Goal: Task Accomplishment & Management: Complete application form

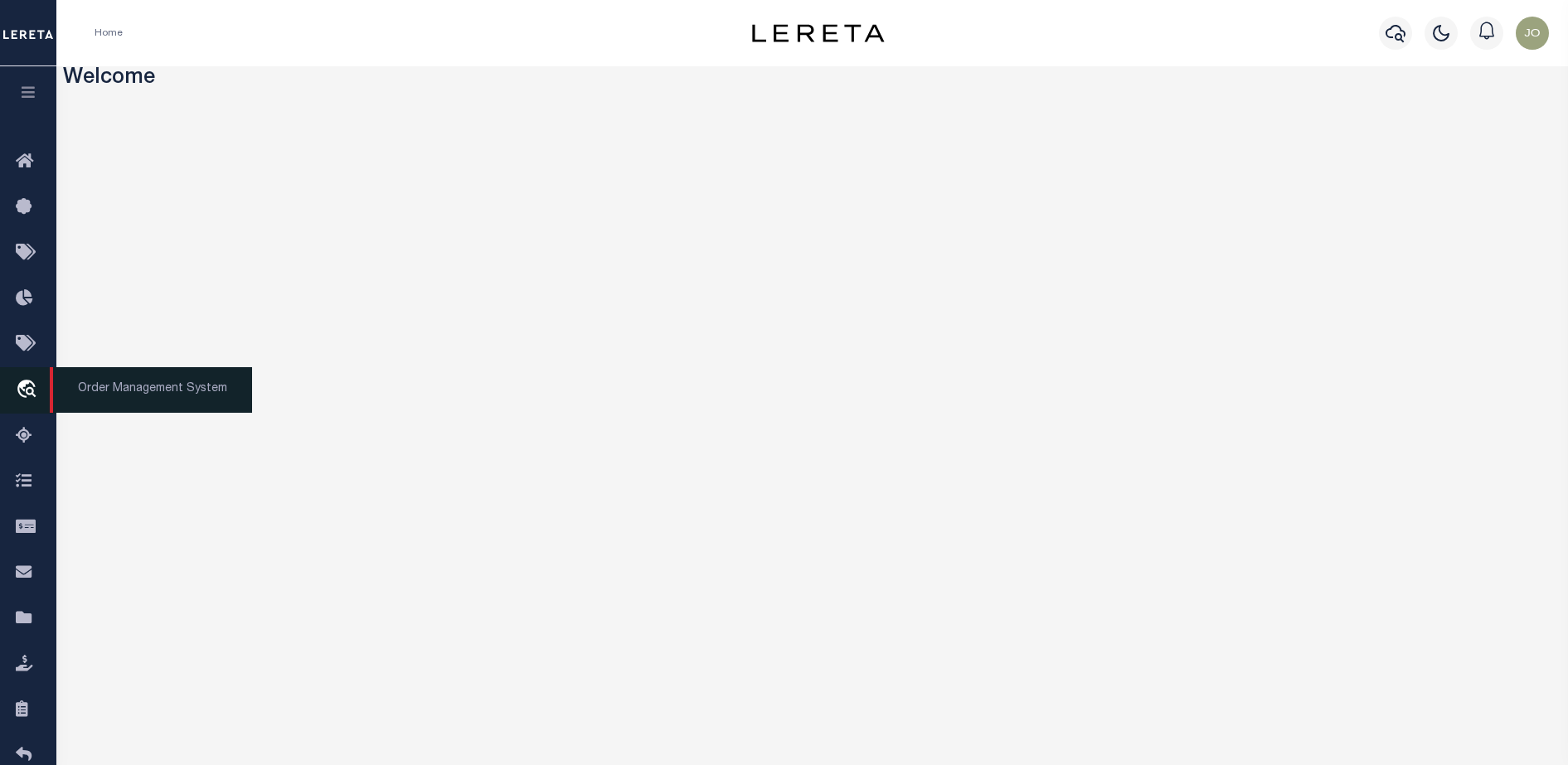
click at [34, 389] on icon "travel_explore" at bounding box center [29, 389] width 26 height 21
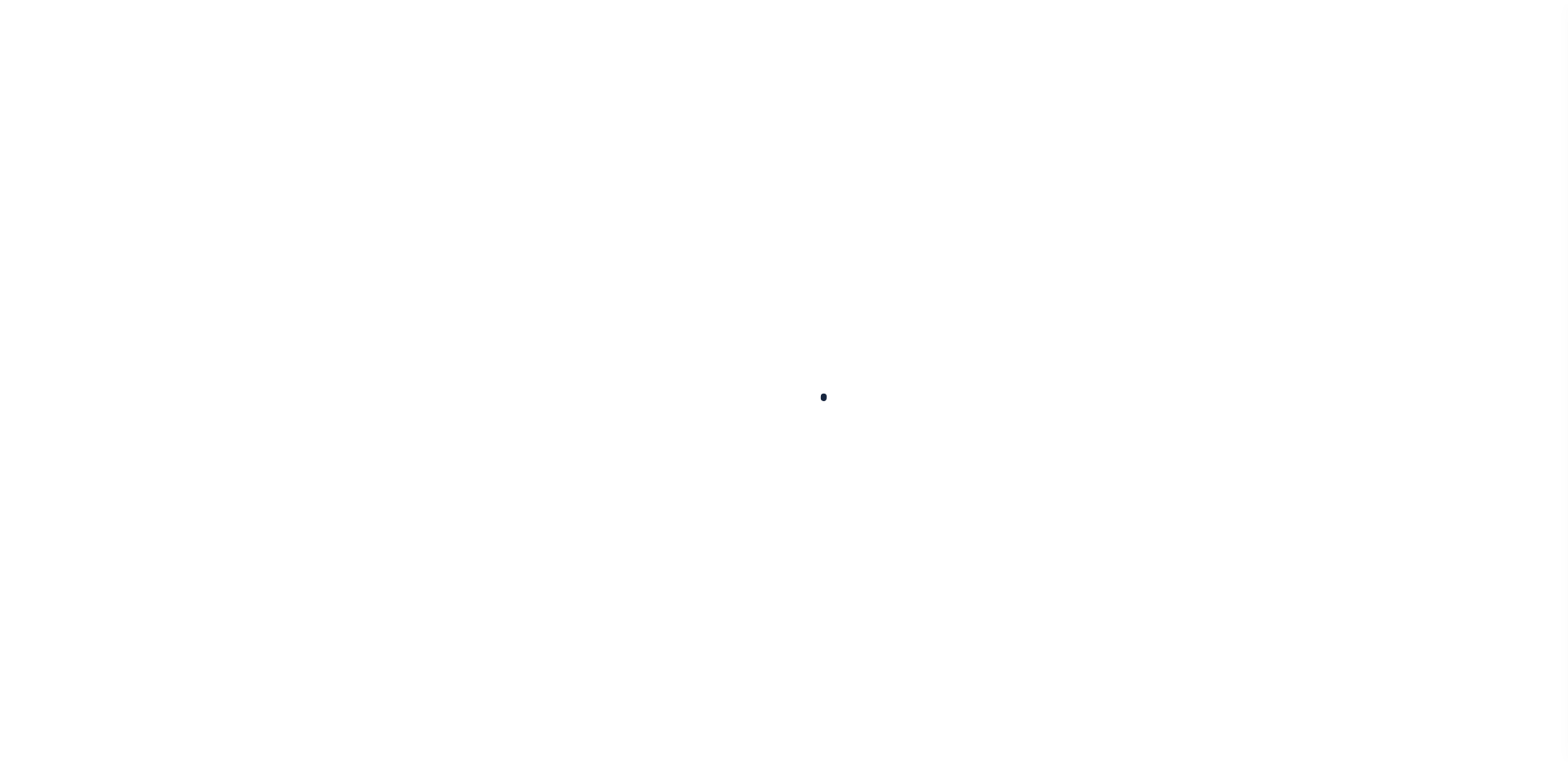
scroll to position [42, 0]
select select "200"
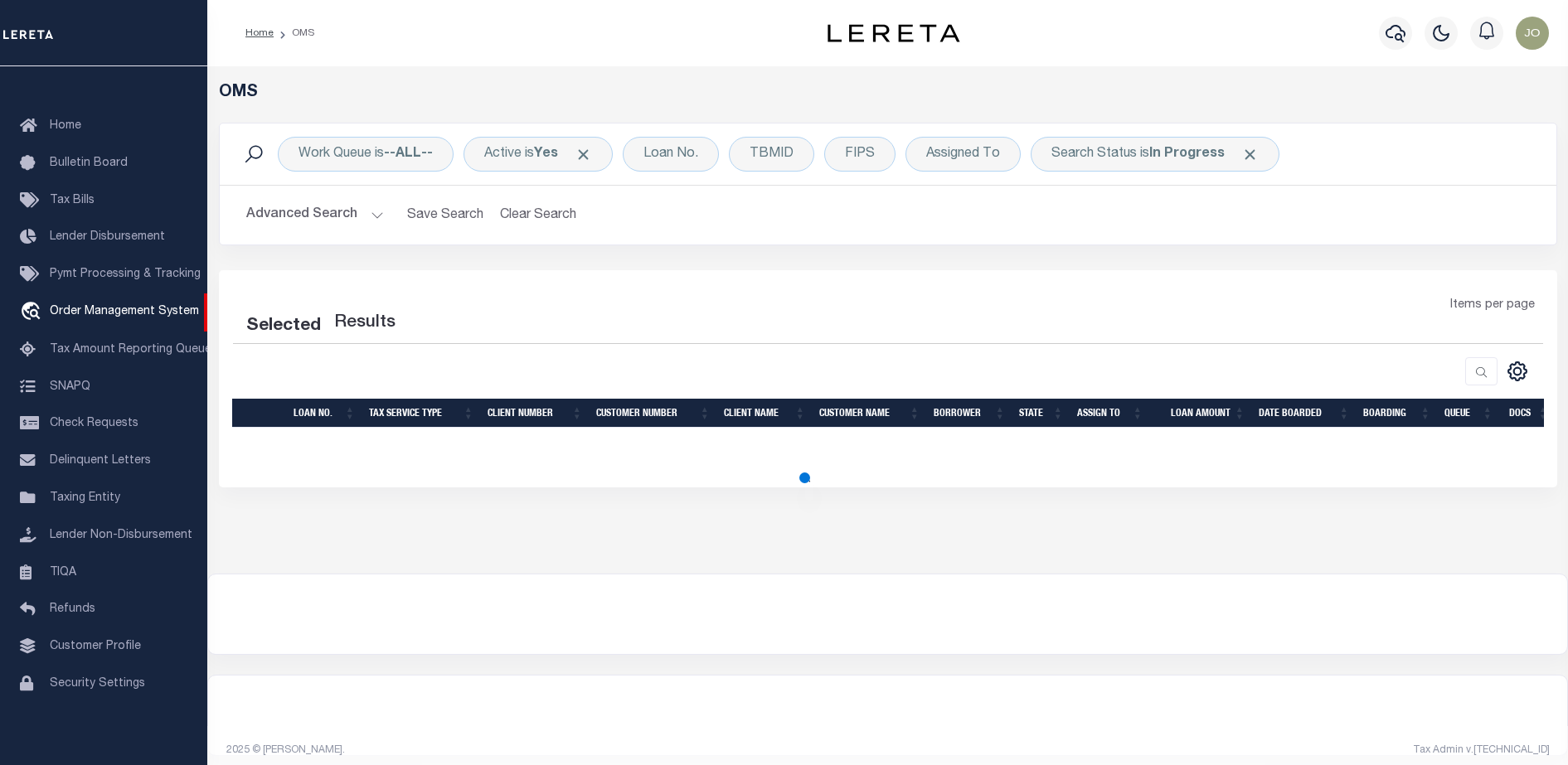
select select "200"
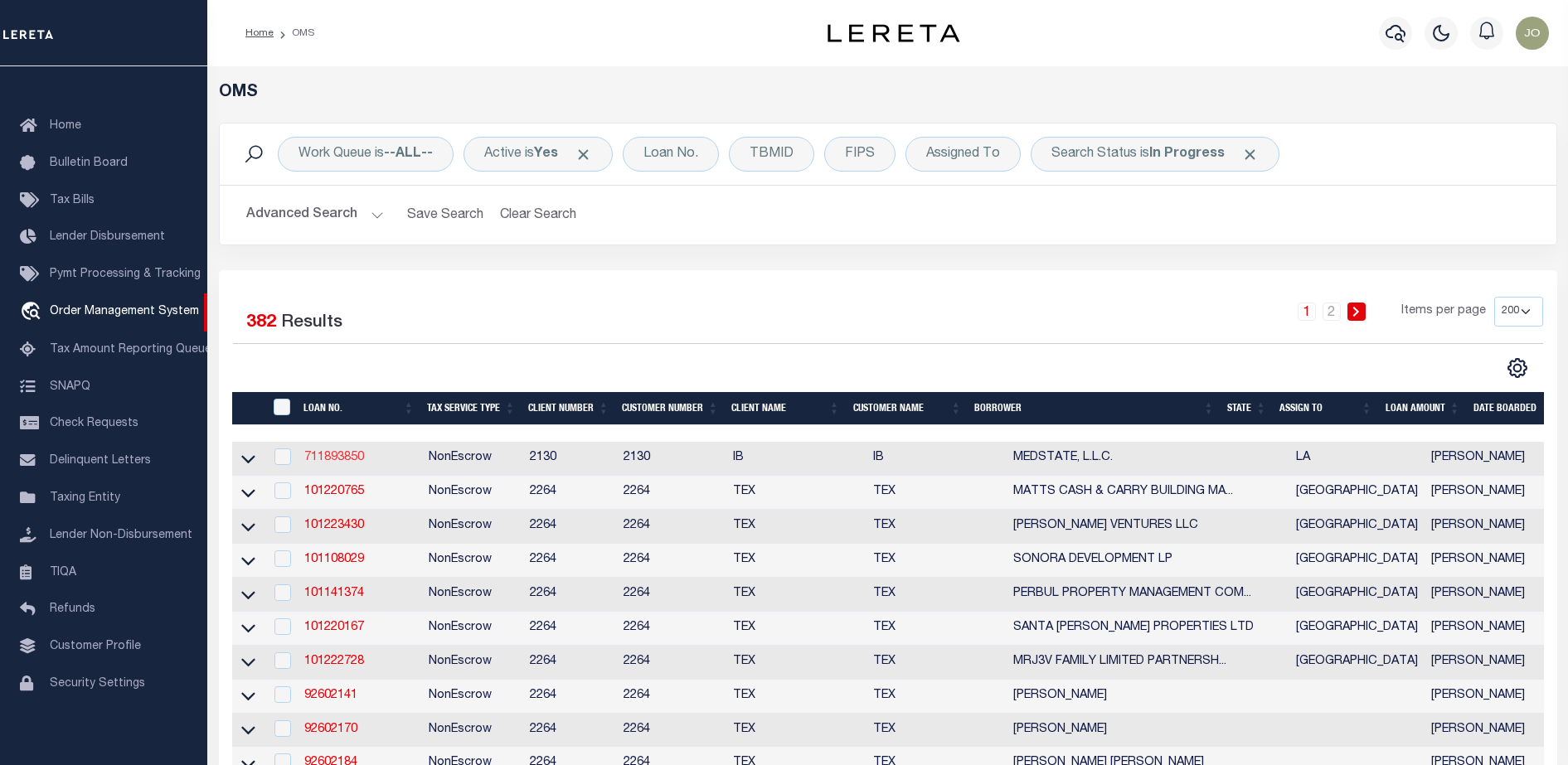
click at [334, 461] on link "711893850" at bounding box center [334, 458] width 60 height 11
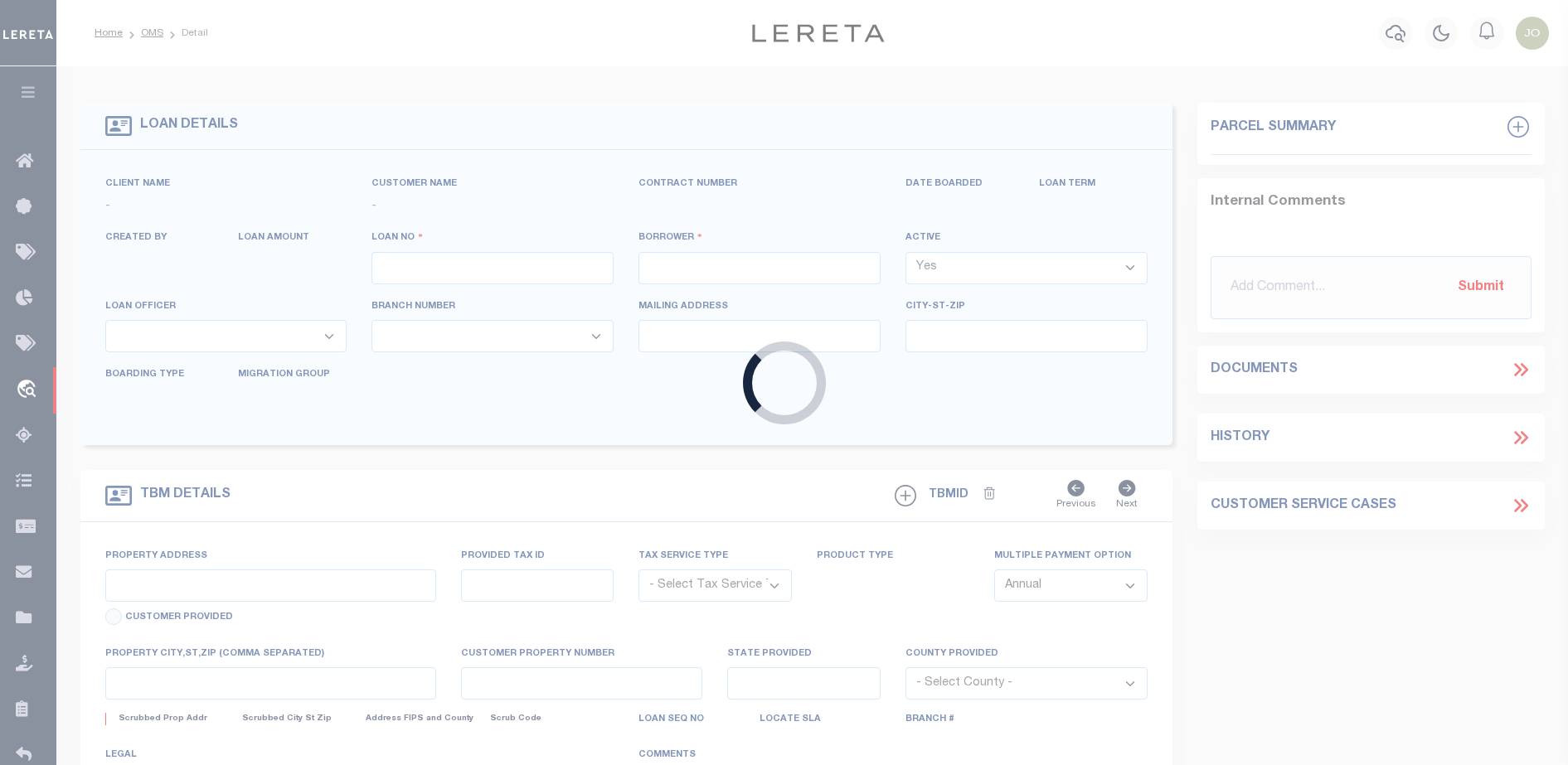
type input "711893850"
type input "MEDSTATE, L.L.C."
select select
type input "[STREET_ADDRESS][PERSON_NAME] AND 2-X"
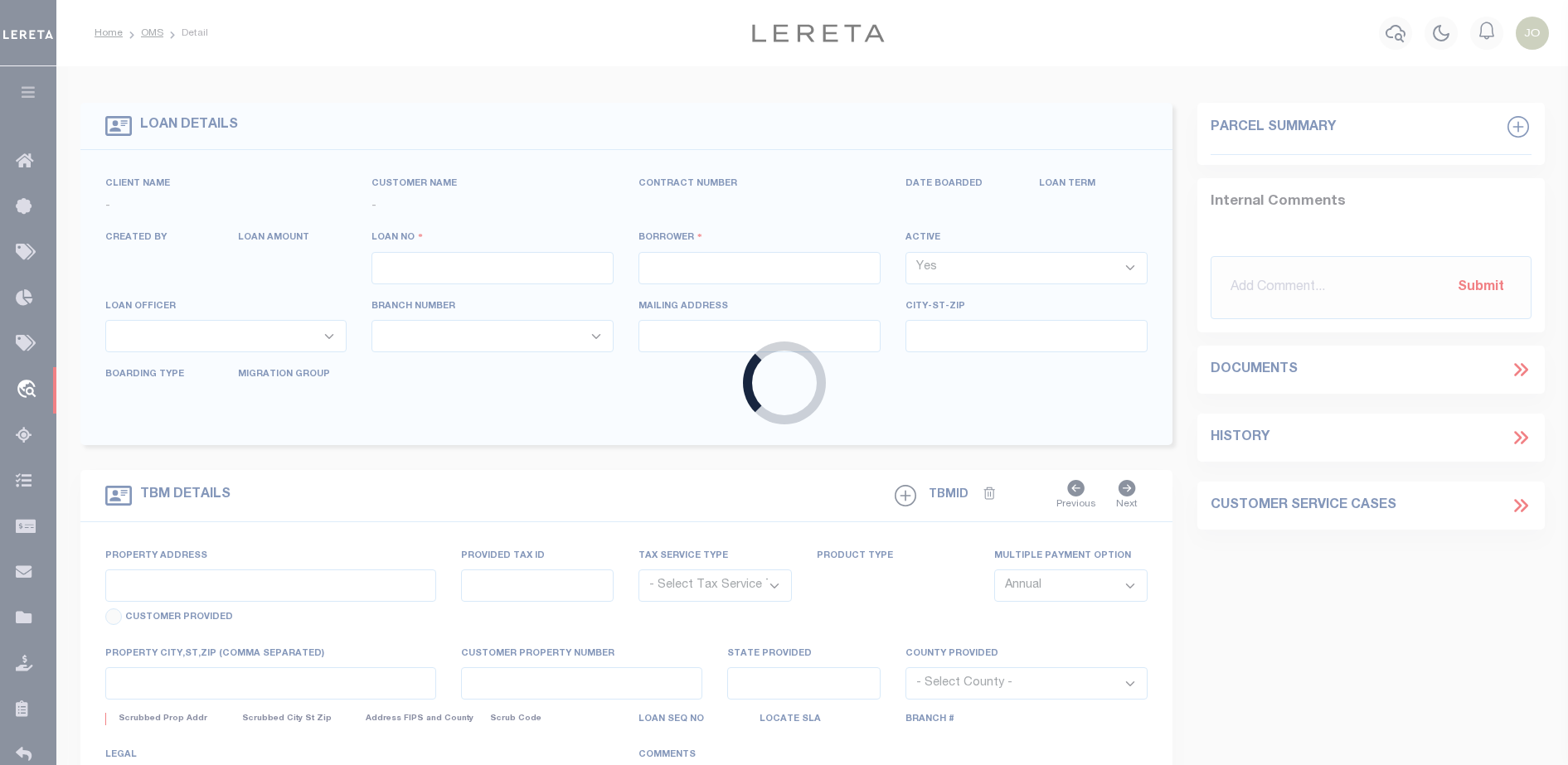
type input "[PERSON_NAME] LA 70433"
select select "NonEscrow"
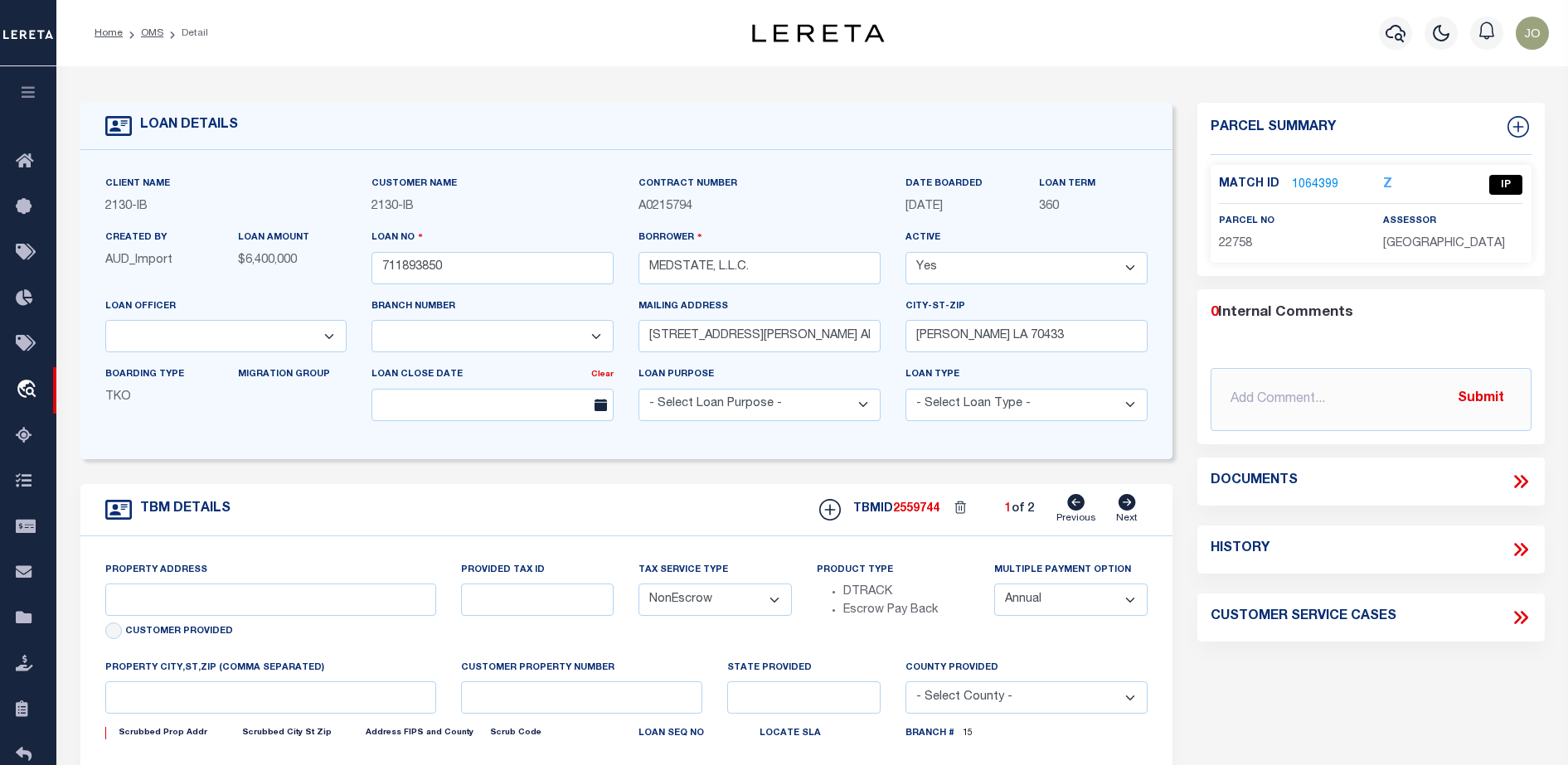
select select "2464"
type input "[STREET_ADDRESS][PERSON_NAME] AND 2-X"
type input "1068111276"
select select
type input "[PERSON_NAME] LA 70433"
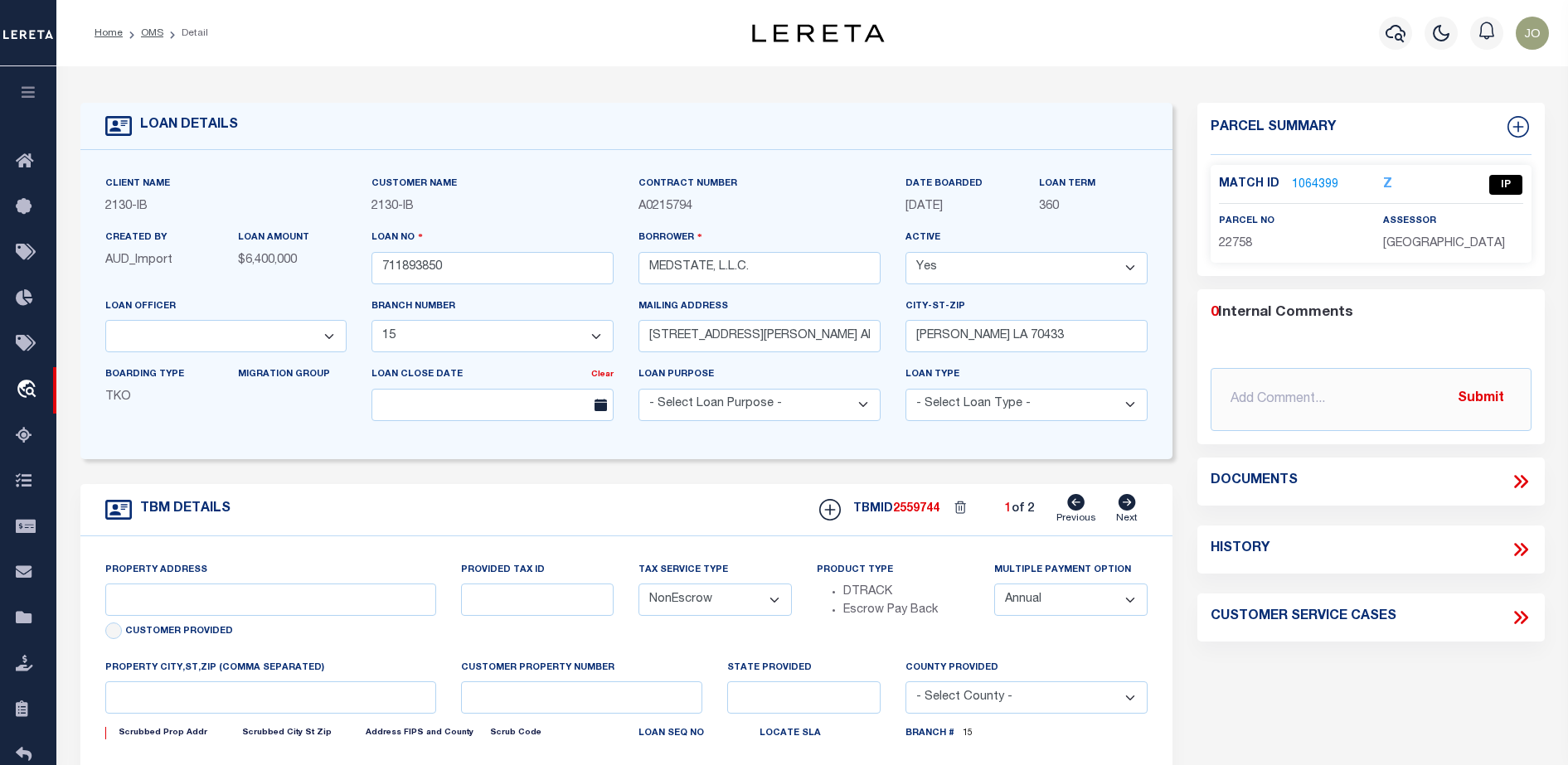
type input "Eastern"
type input "LA"
select select "4950"
click at [1517, 476] on icon at bounding box center [1518, 482] width 7 height 13
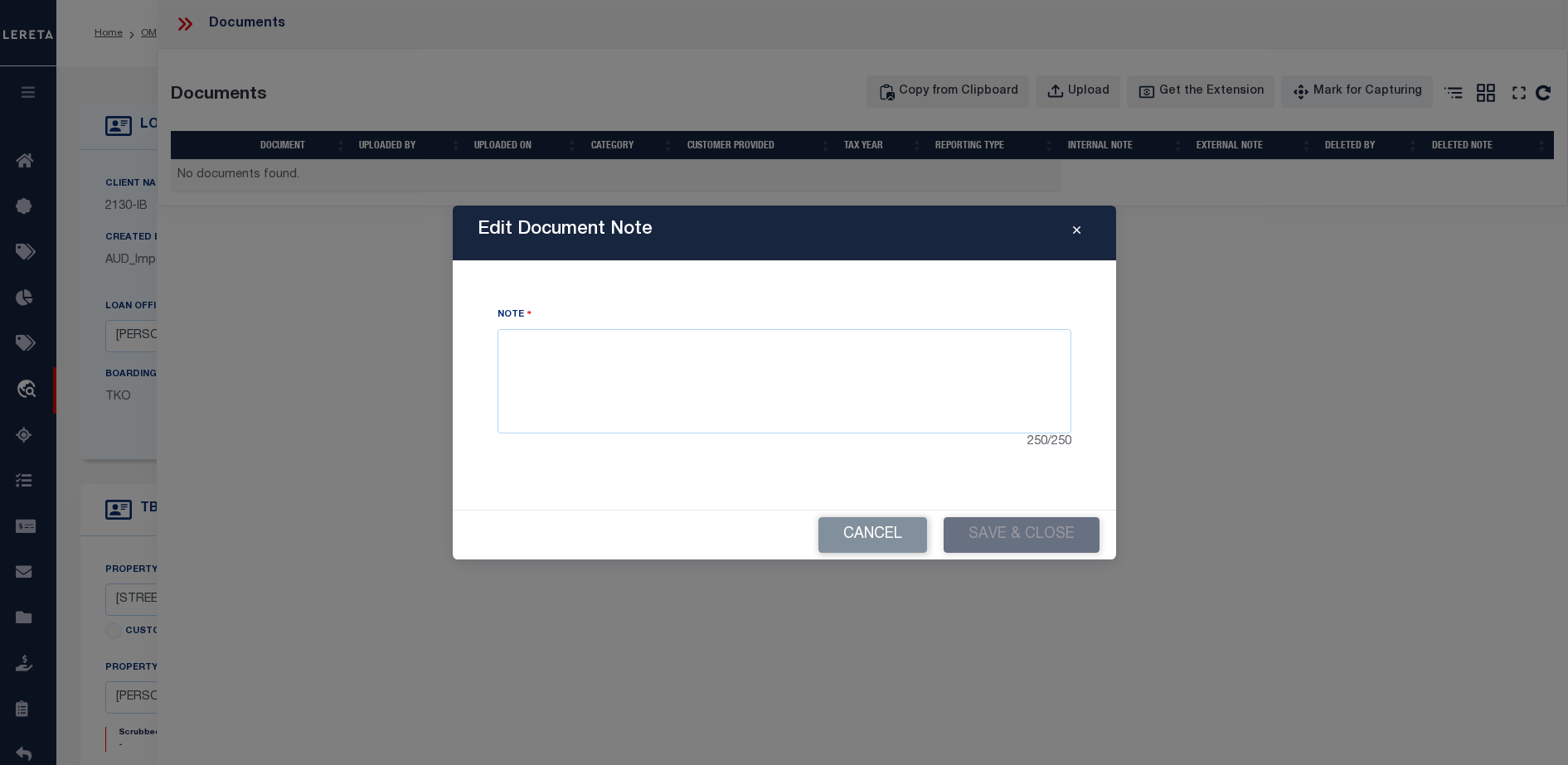
click at [1079, 228] on icon "Close" at bounding box center [1077, 230] width 7 height 12
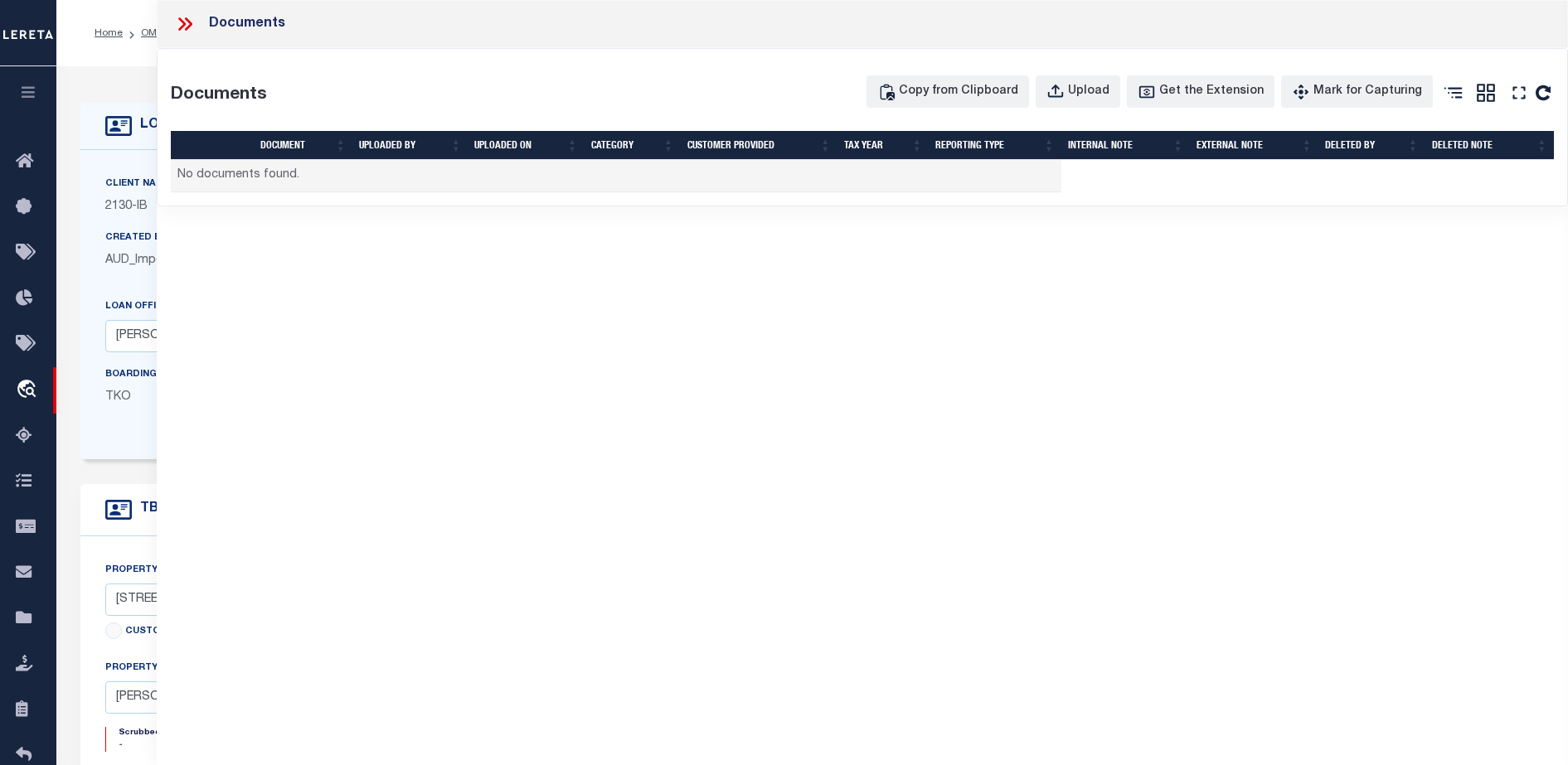
click at [186, 20] on icon at bounding box center [185, 23] width 21 height 21
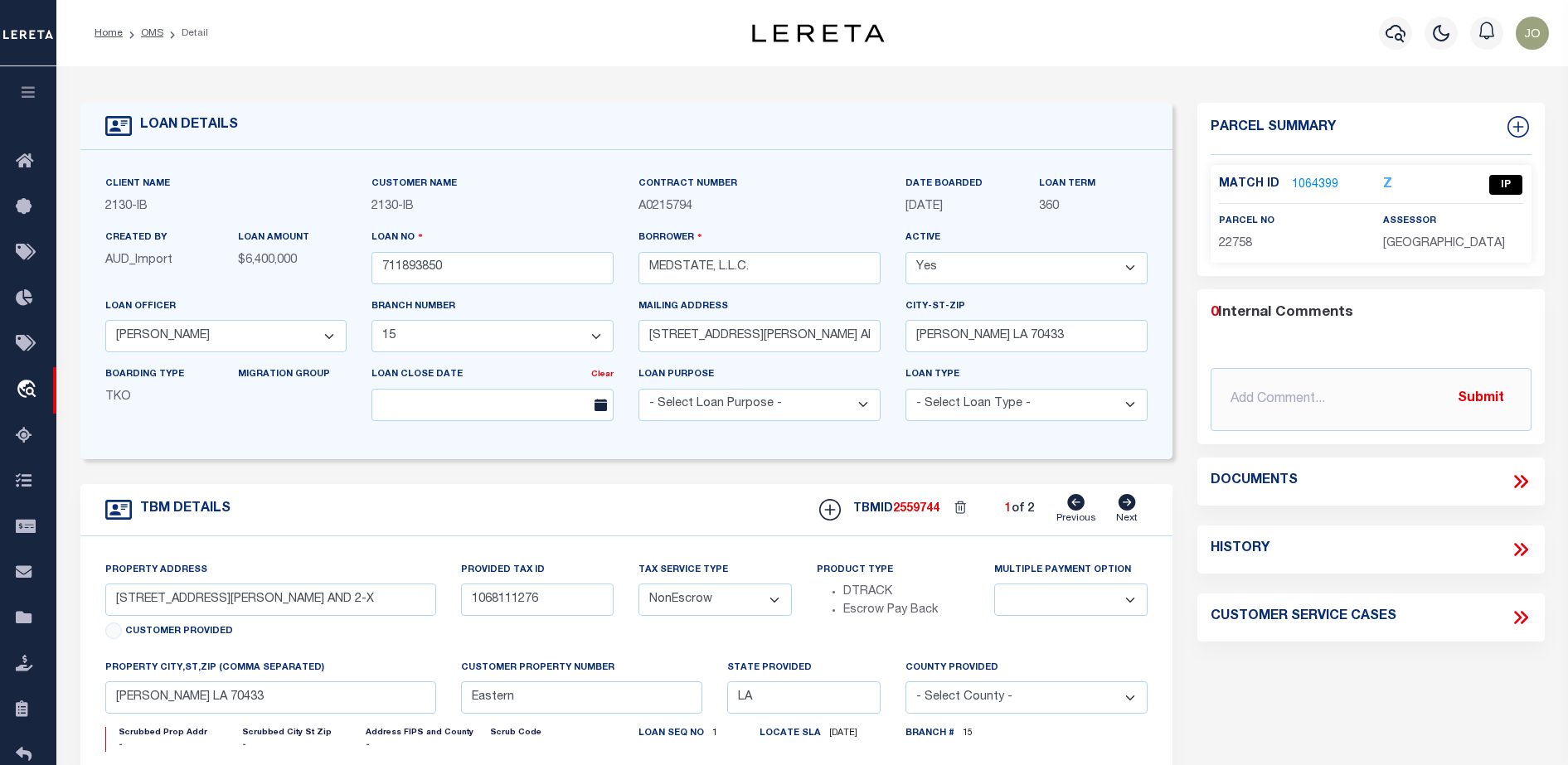
click at [1514, 476] on icon at bounding box center [1520, 481] width 21 height 21
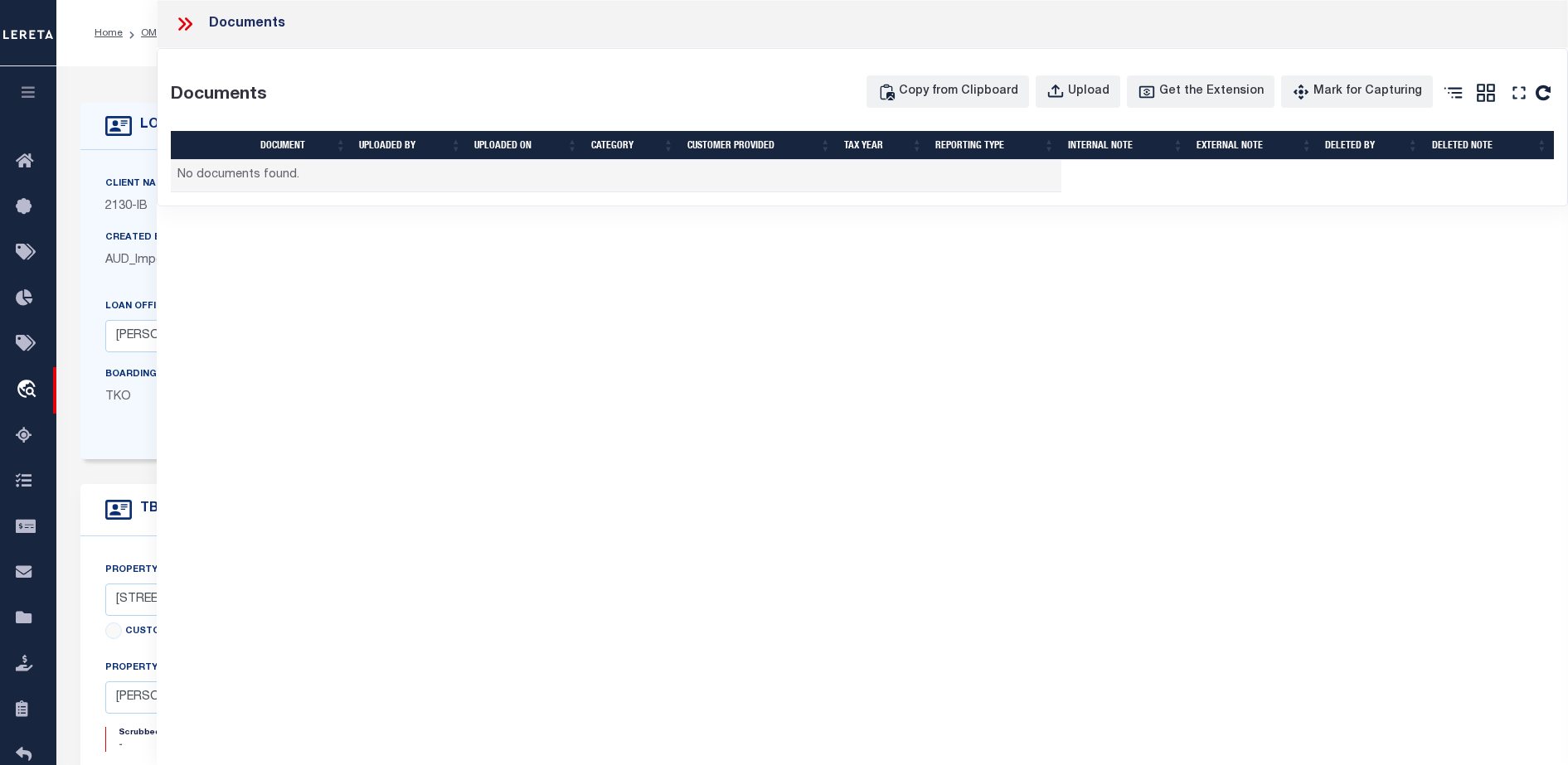
click at [73, 151] on div "LOAN DETAILS Client Name -" at bounding box center [626, 555] width 1117 height 906
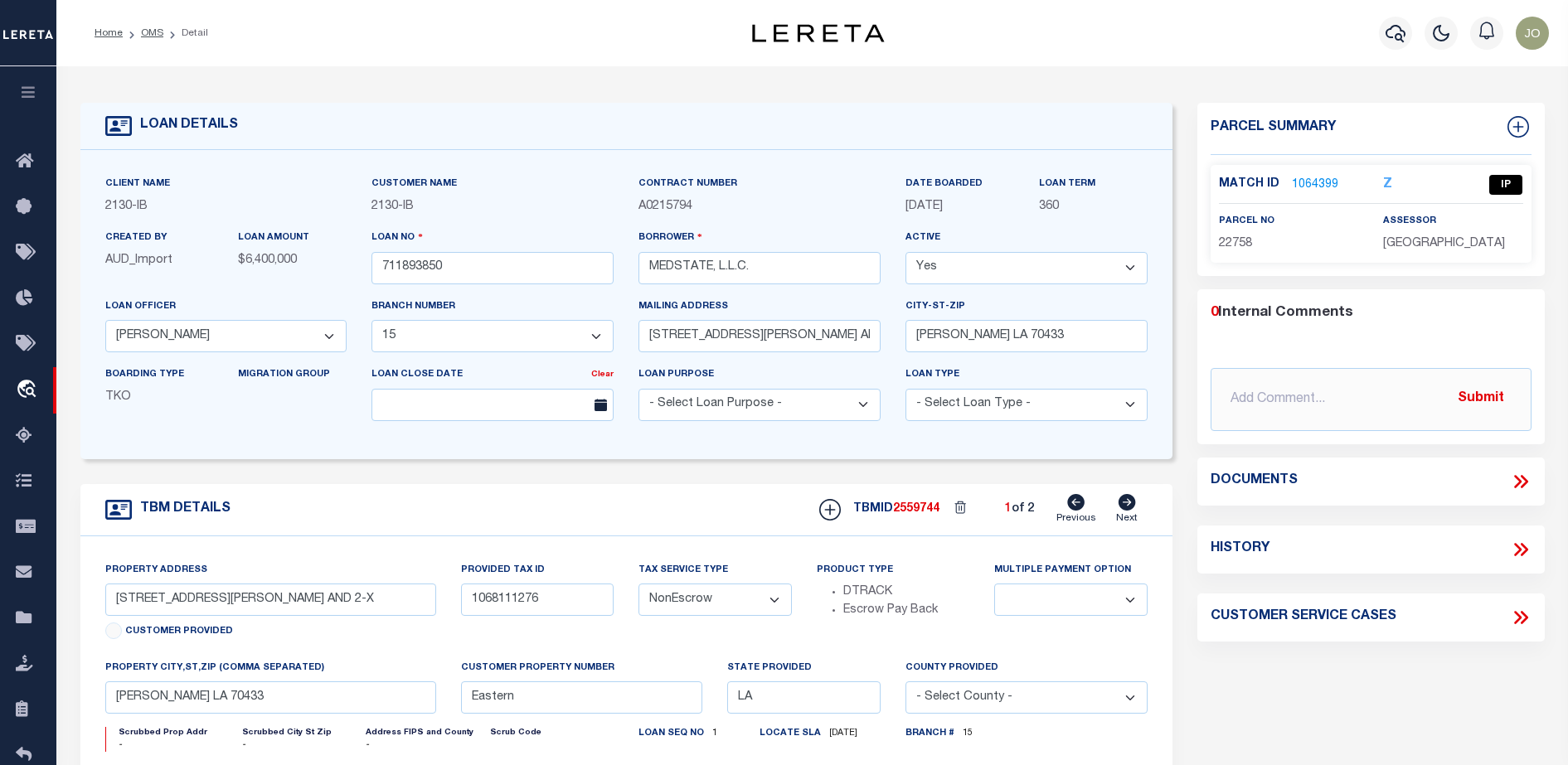
click at [1517, 480] on icon at bounding box center [1520, 481] width 21 height 21
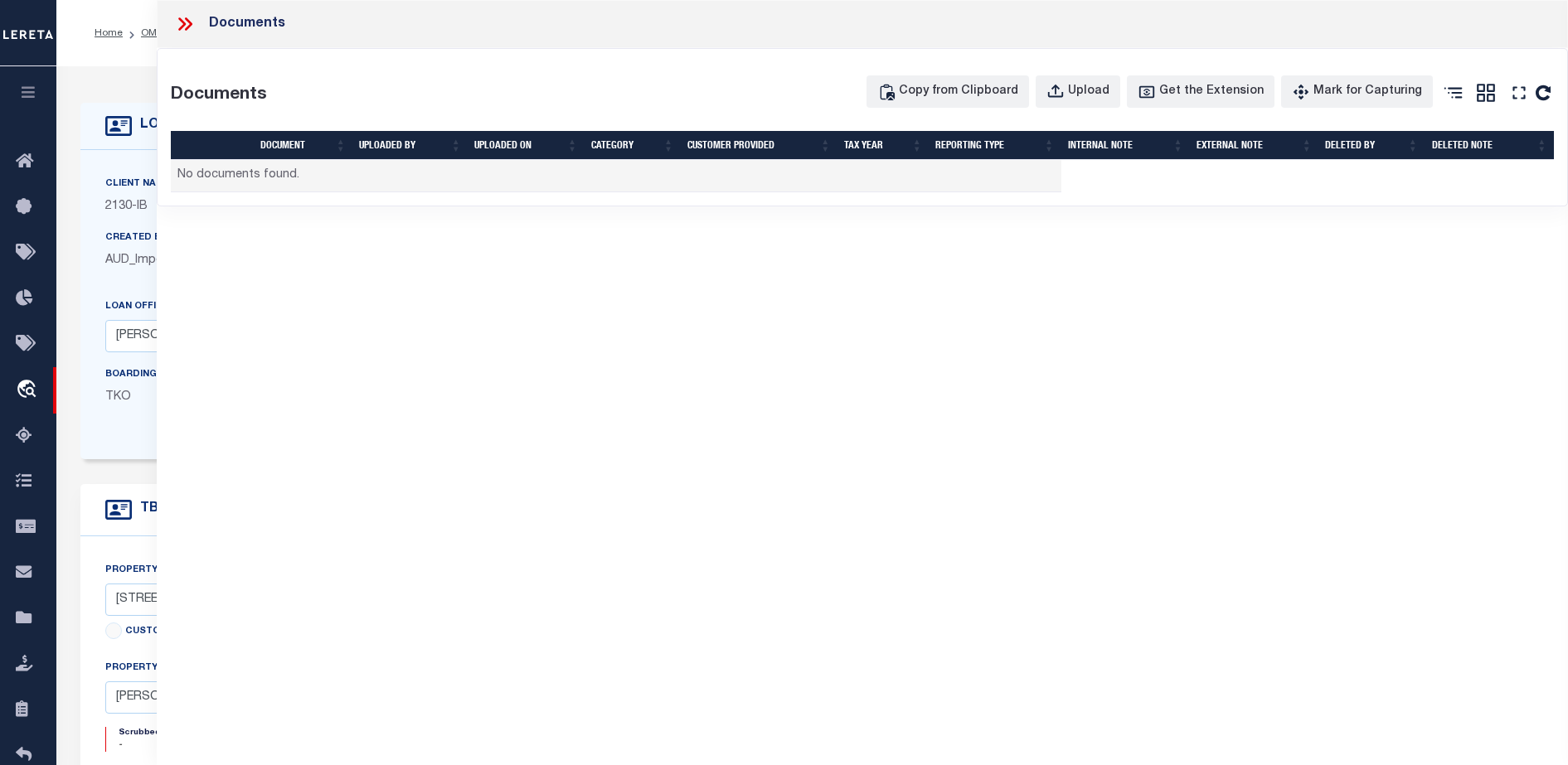
click at [117, 152] on div "Client Name 2130 - IB Customer Name 2130 - IB Contract Number A0215794 360" at bounding box center [626, 305] width 1092 height 309
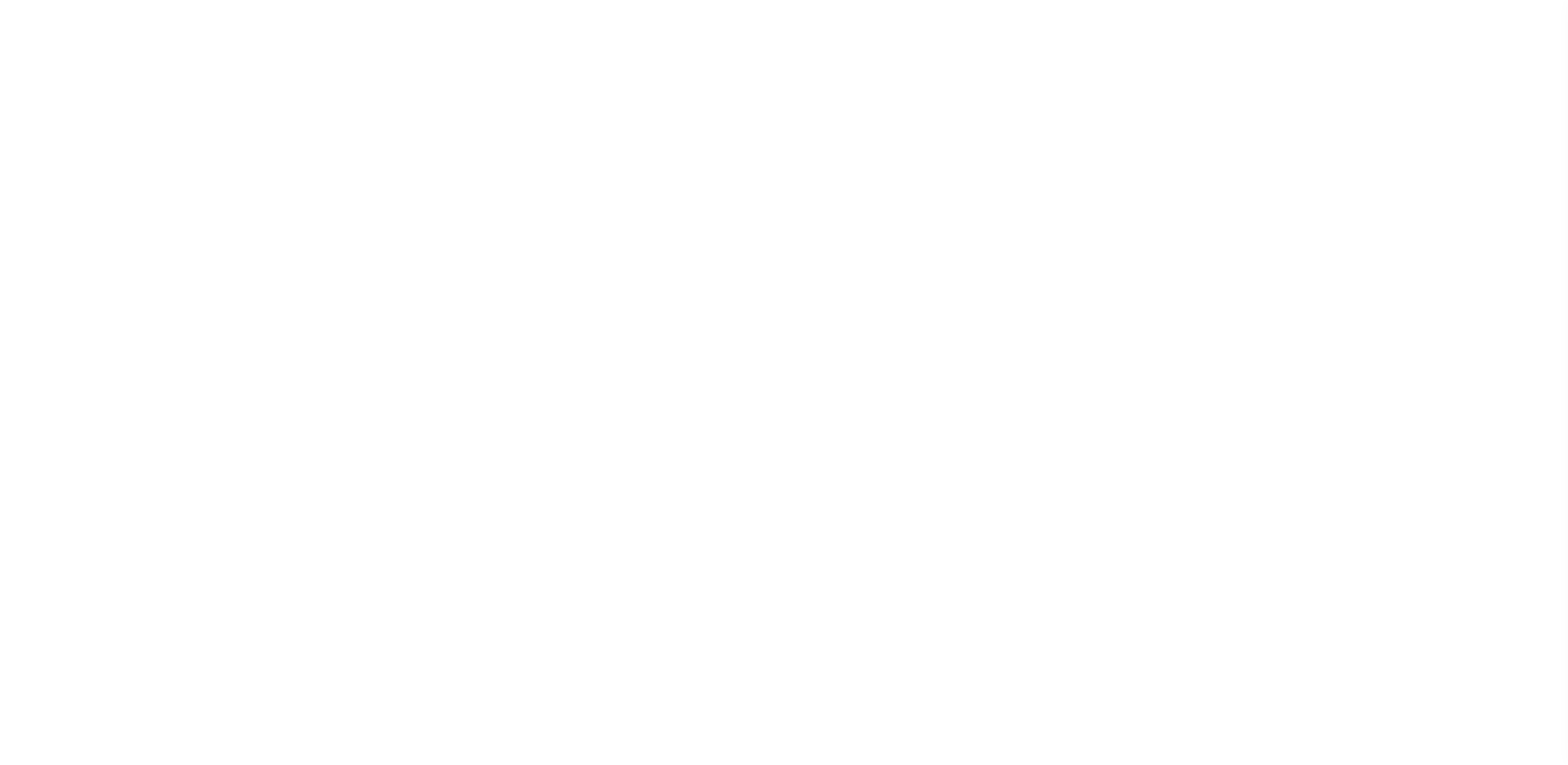
select select "2464"
select select "NonEscrow"
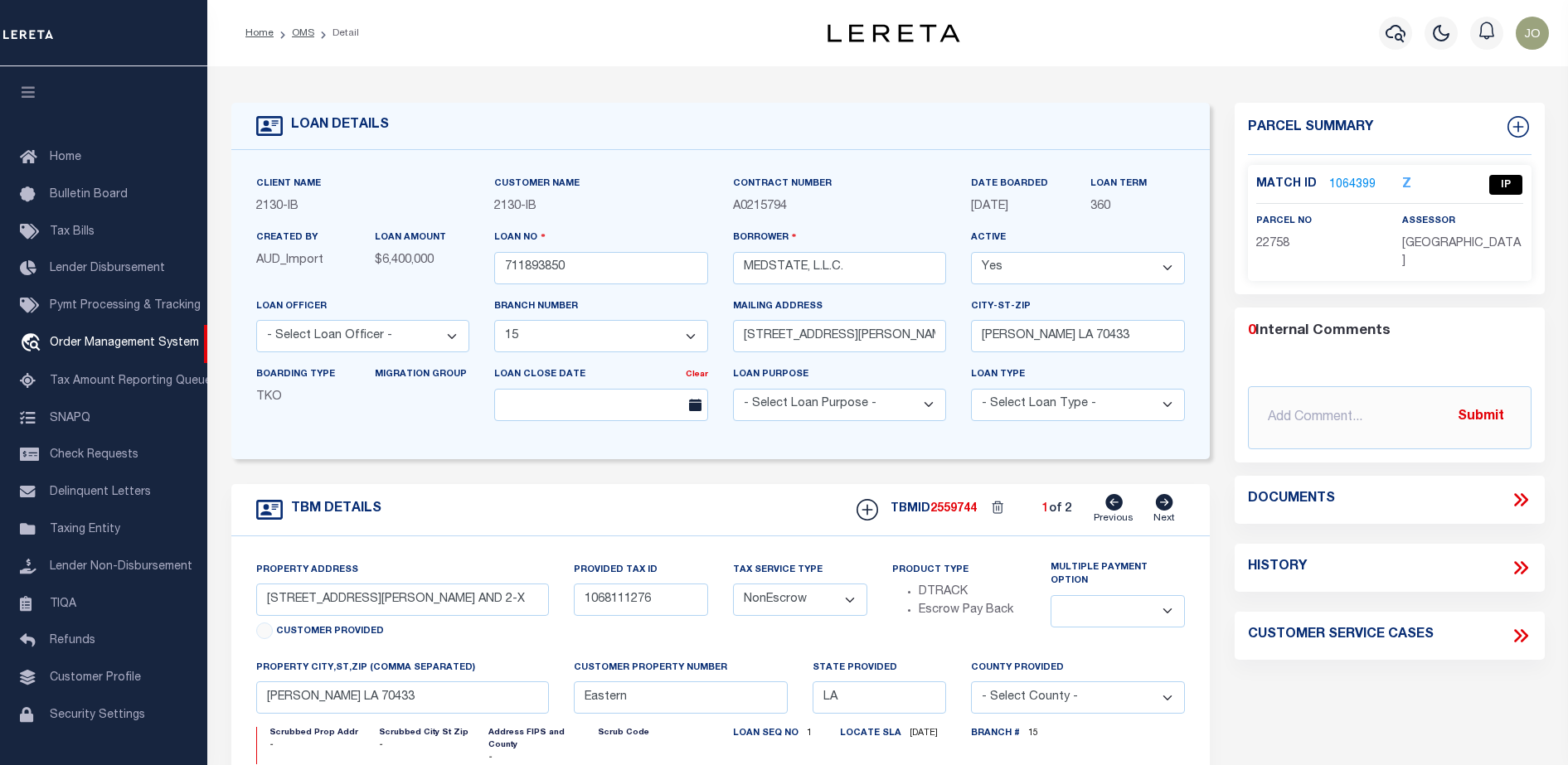
select select "4950"
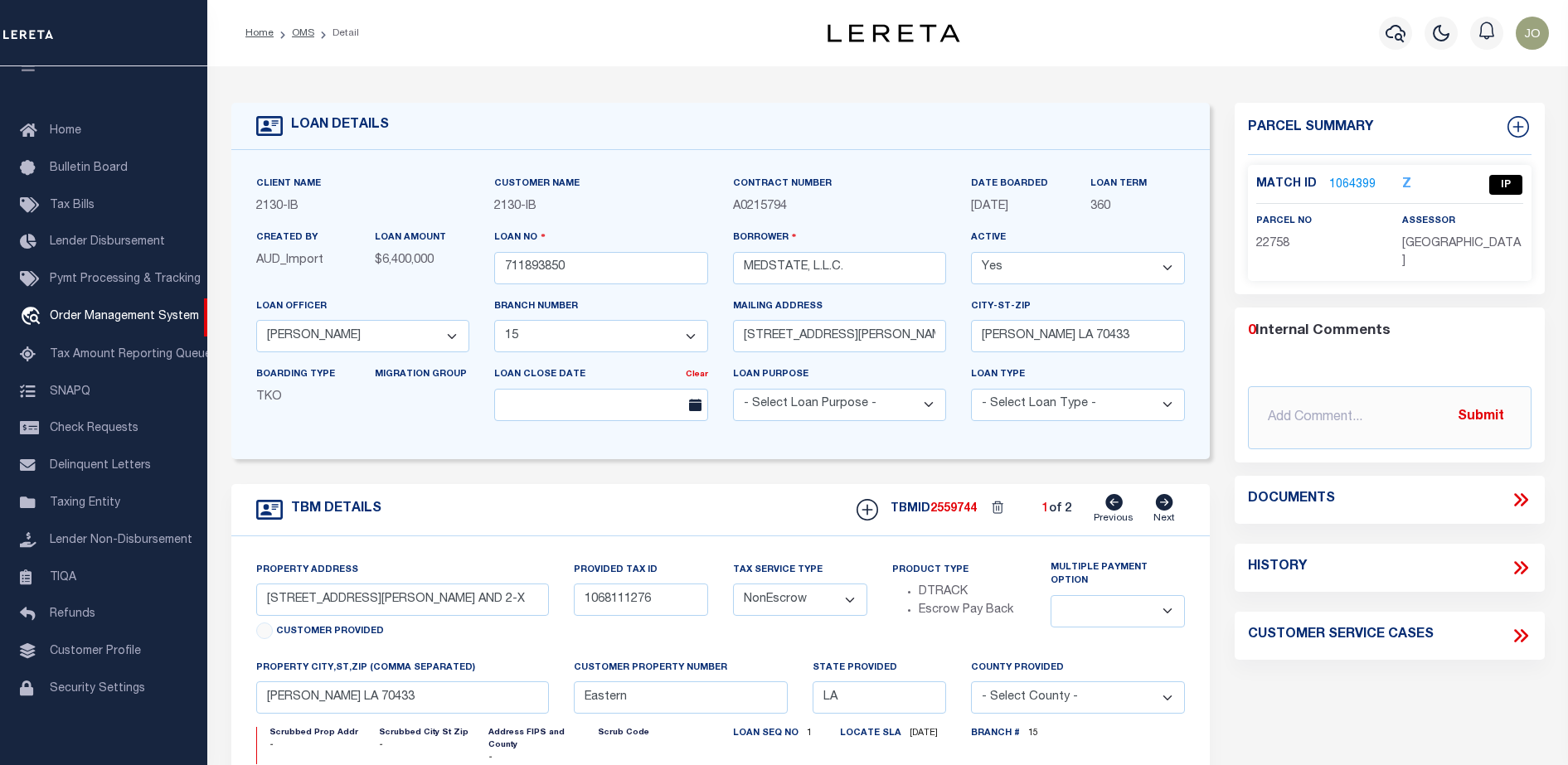
click at [1523, 499] on icon at bounding box center [1523, 499] width 7 height 13
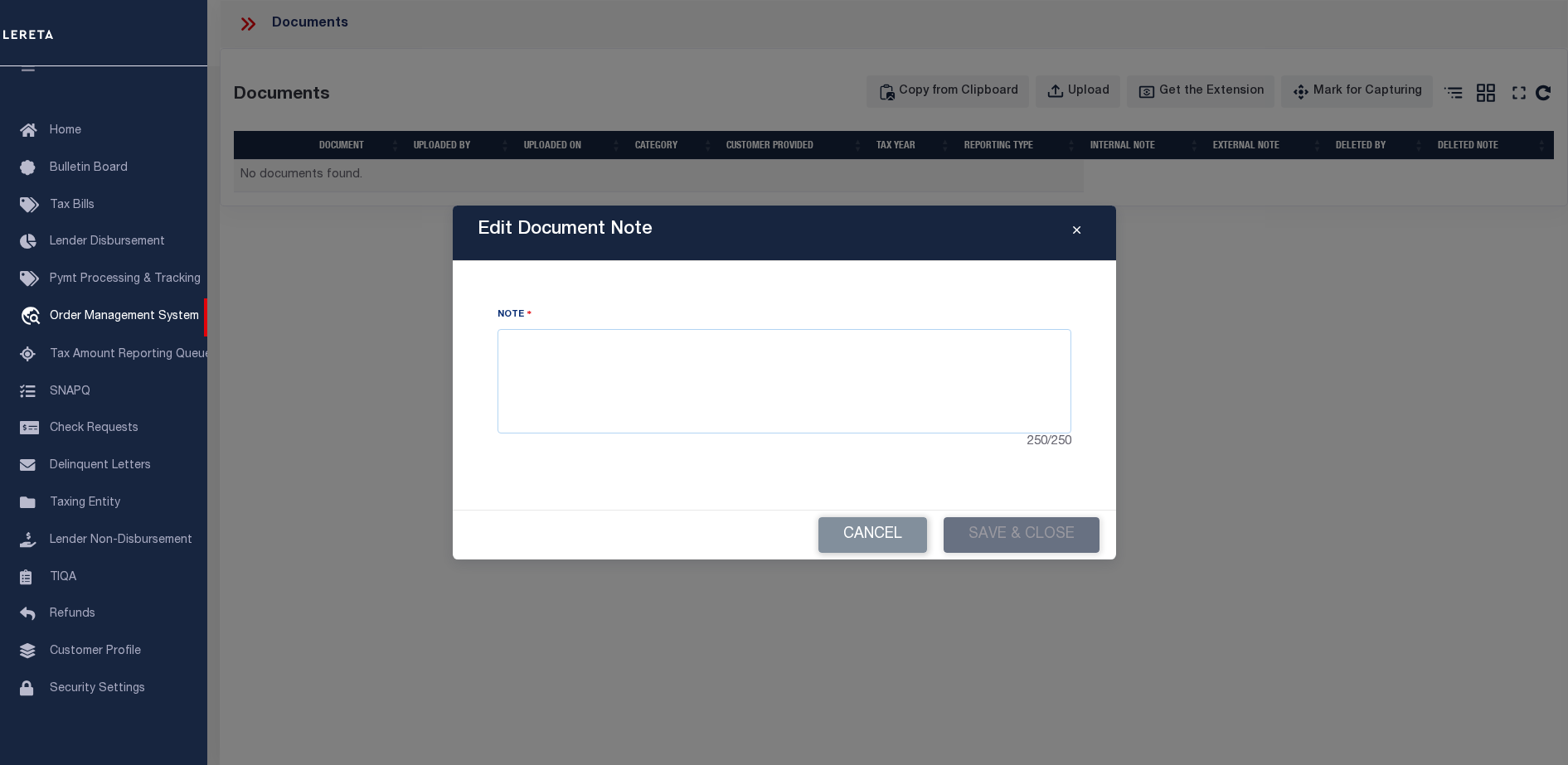
type input "714280550"
type input "BCM [GEOGRAPHIC_DATA]"
select select "7065"
select select "2702"
type input "ATTN: [PERSON_NAME] [STREET_ADDRESS]"
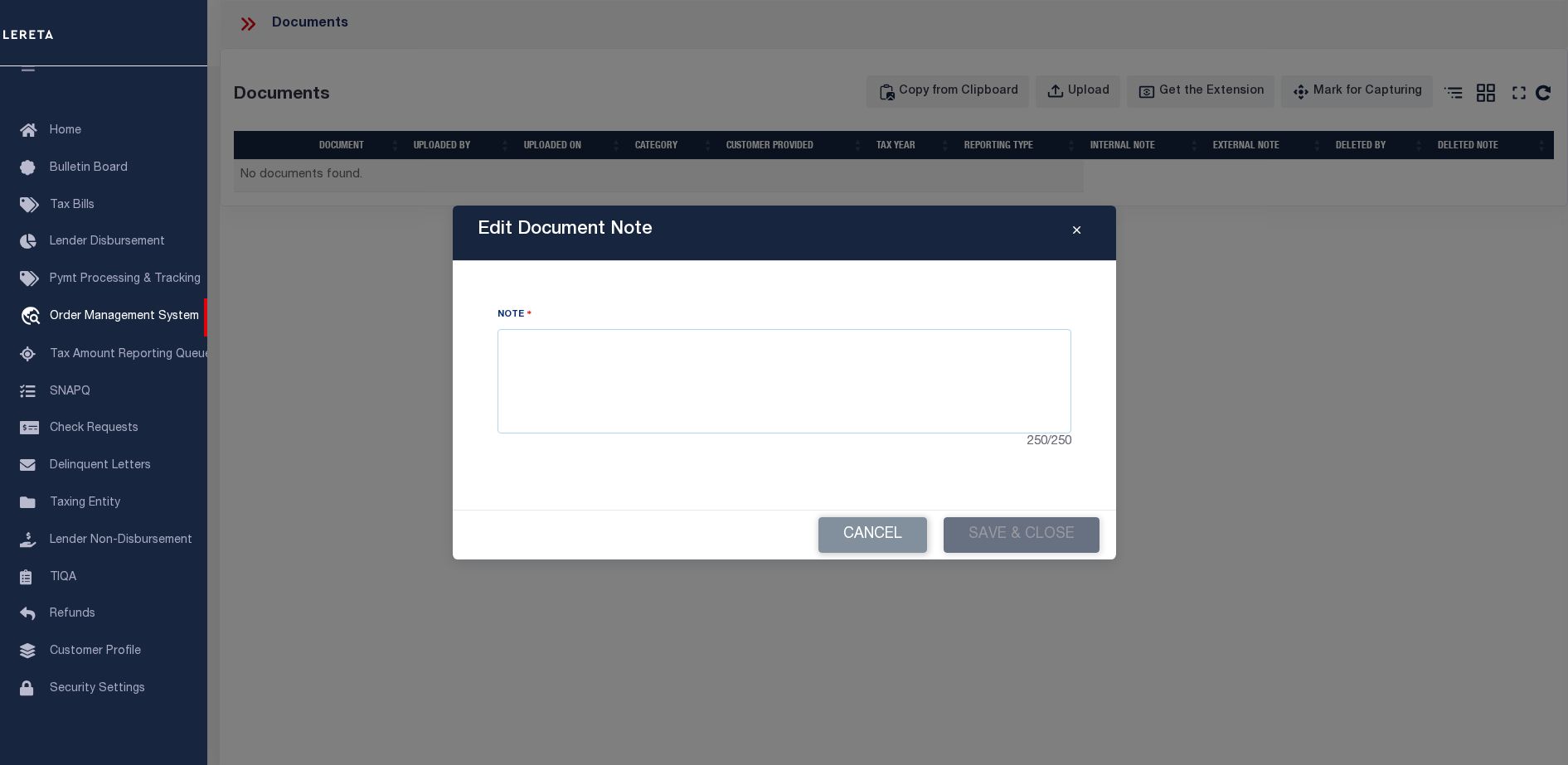
type input "[US_STATE][GEOGRAPHIC_DATA] 77591"
select select
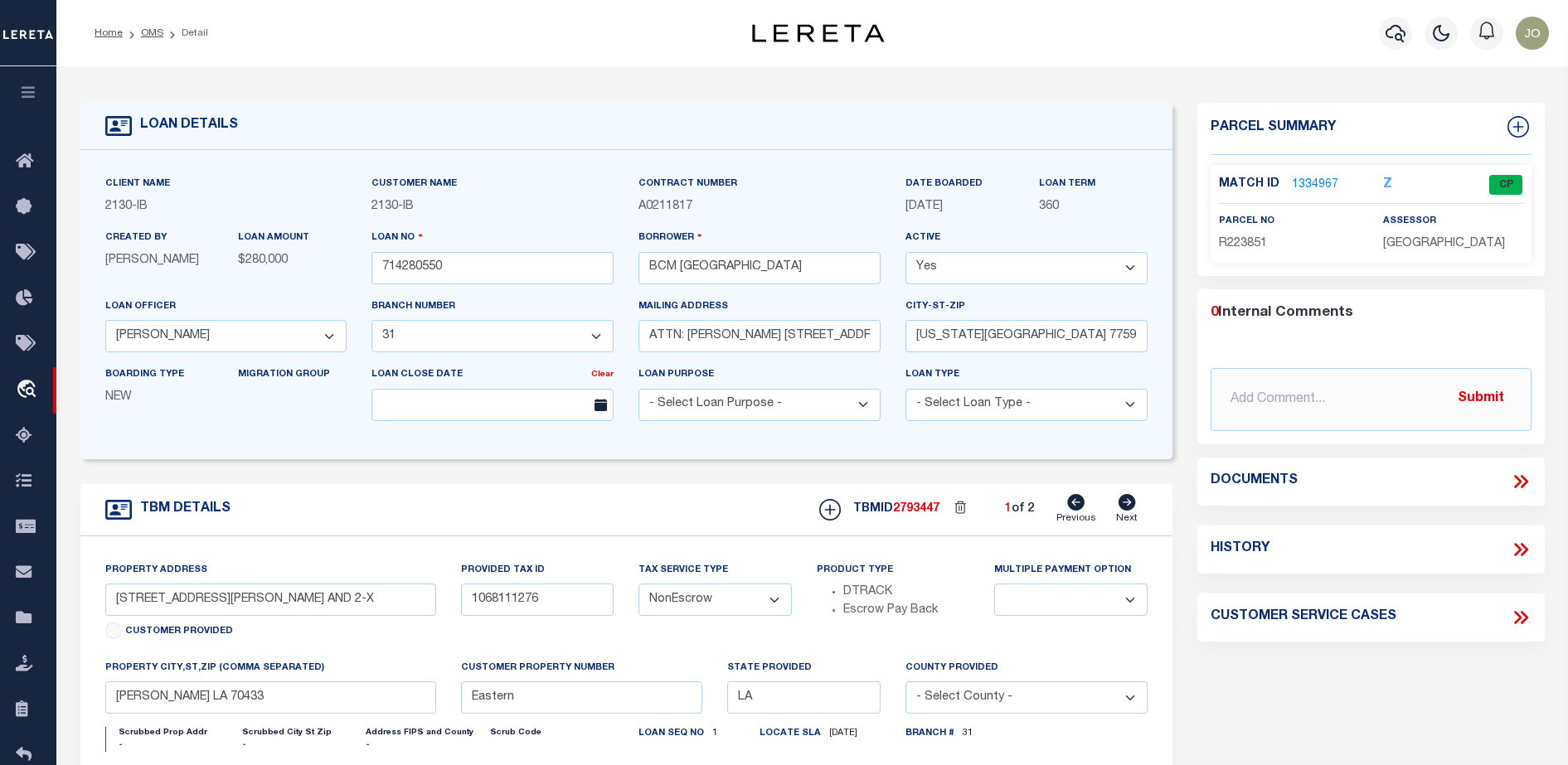
select select "2702"
select select "7065"
click at [1518, 478] on icon at bounding box center [1520, 481] width 21 height 21
type input "[STREET_ADDRESS]"
select select
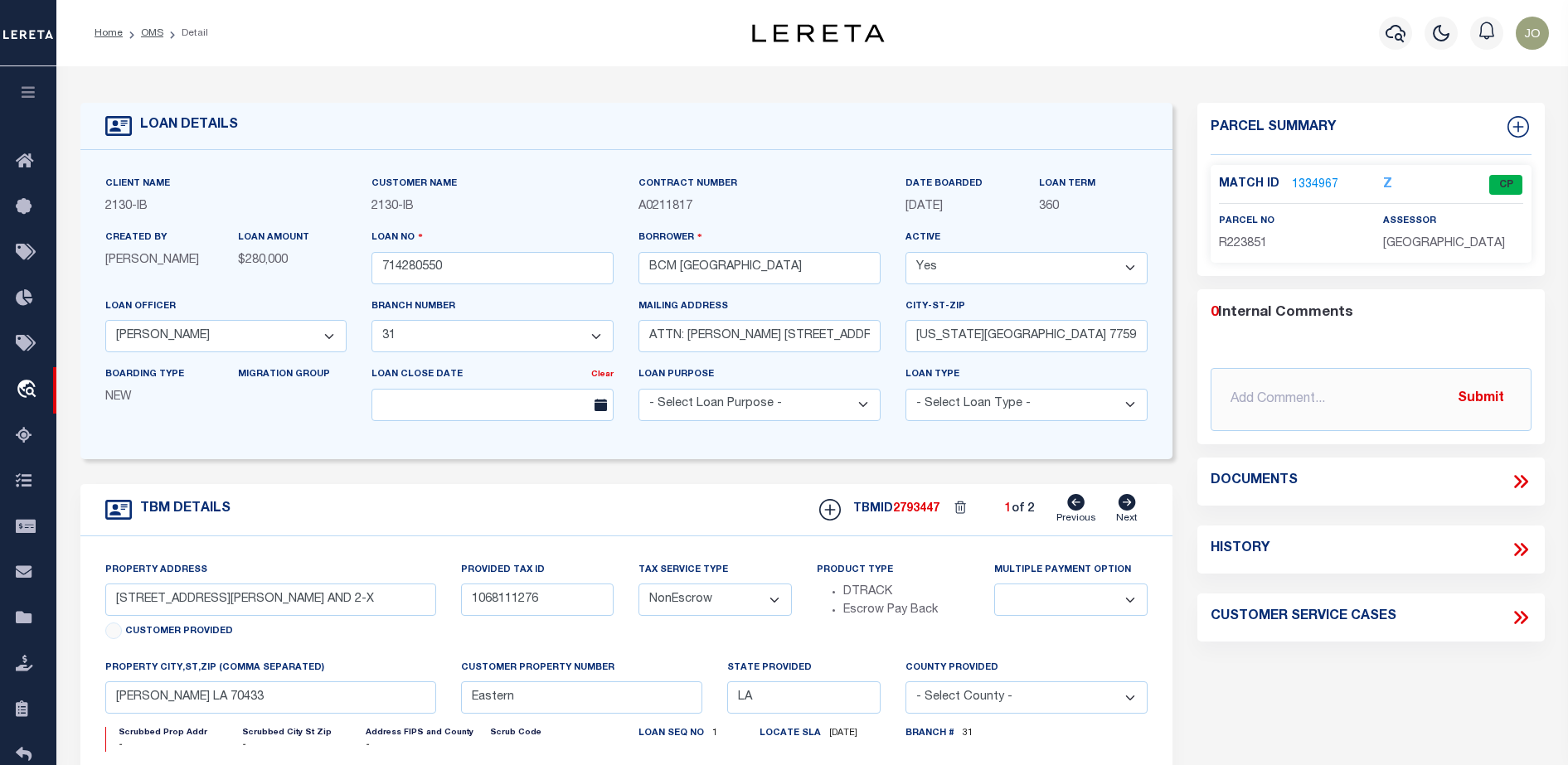
type input "[US_STATE][GEOGRAPHIC_DATA] 77590"
type input "[US_STATE]"
type input "[GEOGRAPHIC_DATA]"
select select
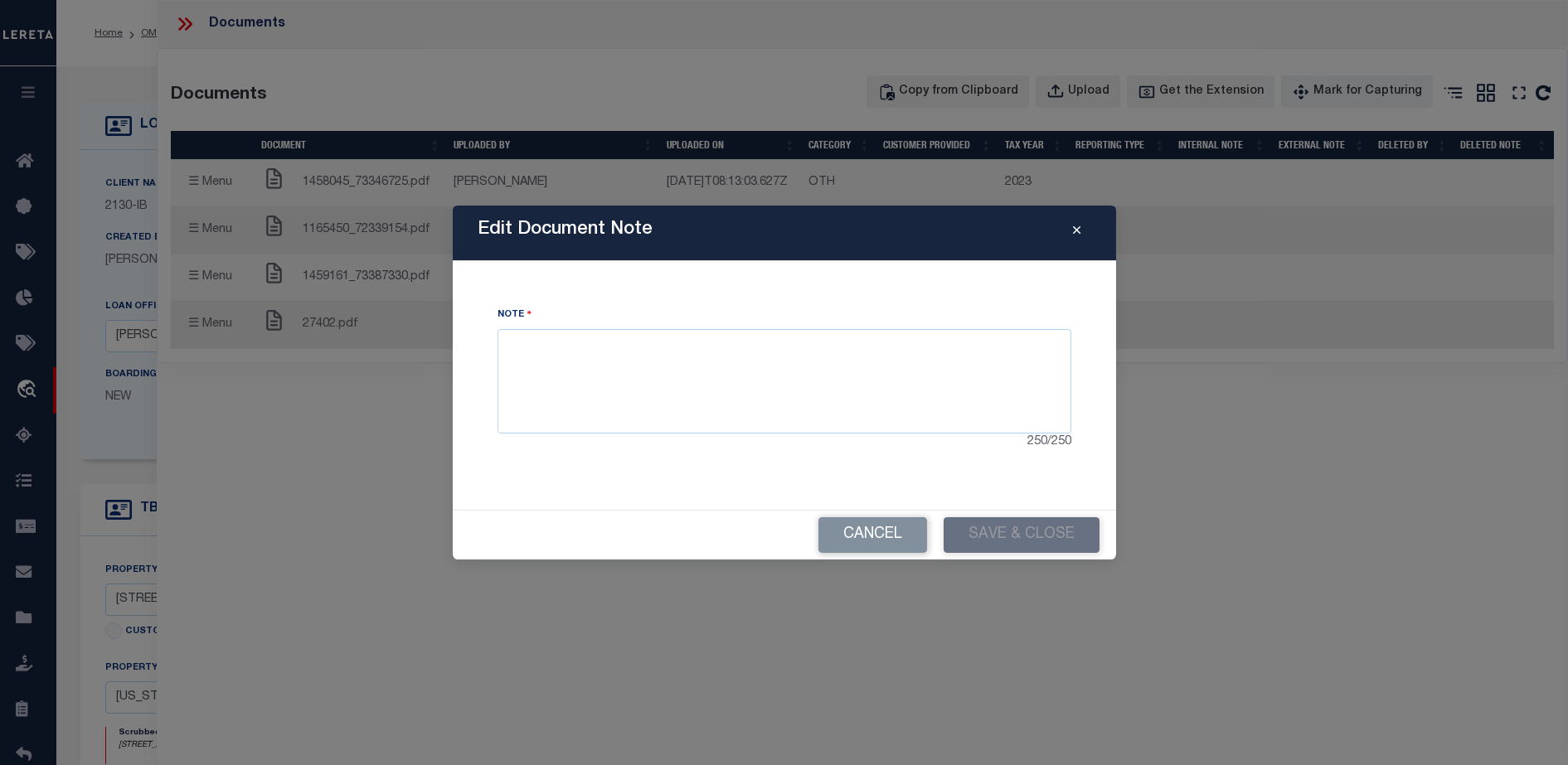
click at [1083, 225] on button "Close" at bounding box center [1076, 232] width 29 height 20
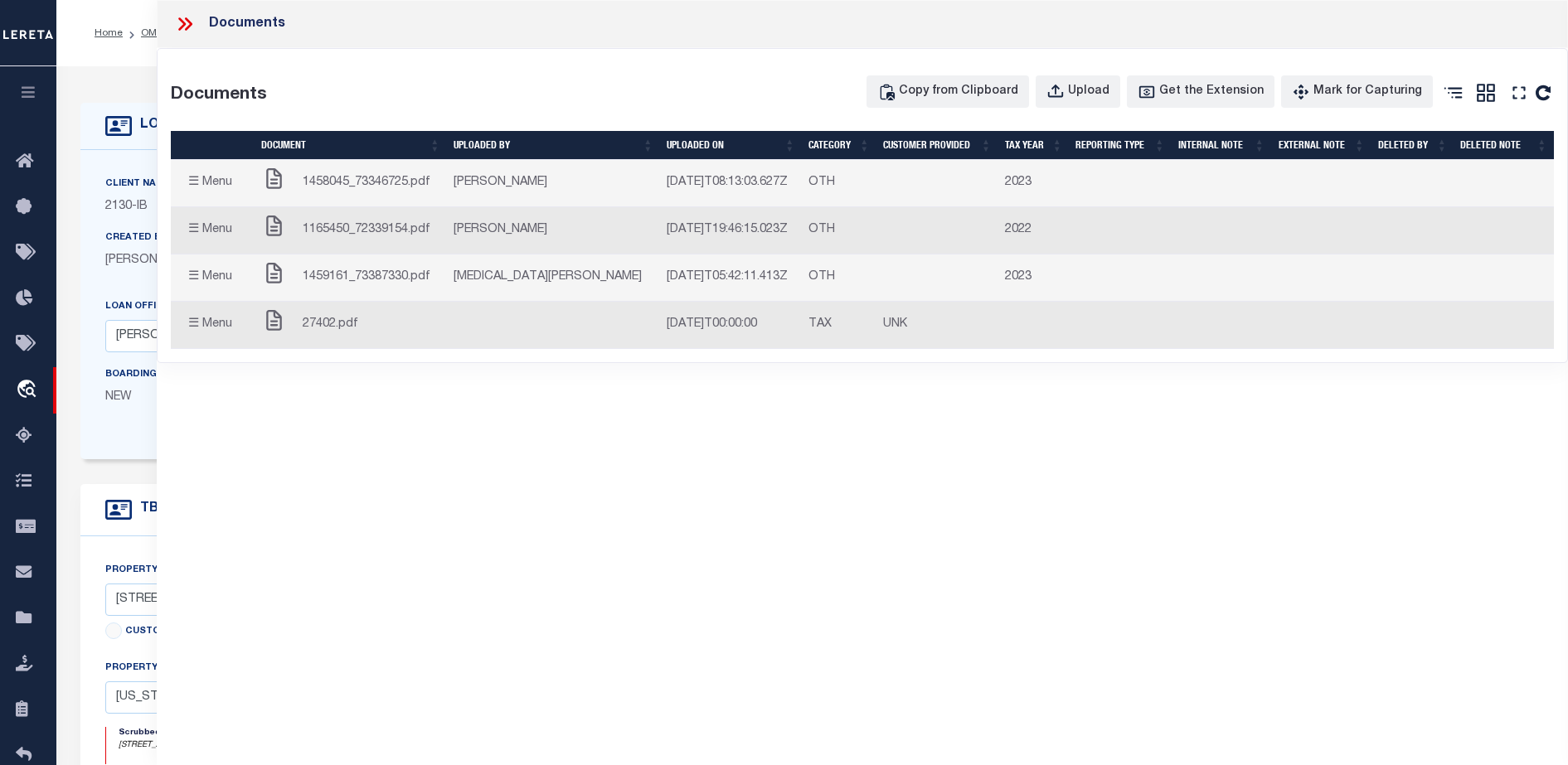
click at [852, 408] on div "Documents Documents Copy from Clipboard Upload Get the Extension Mark for Captu…" at bounding box center [862, 360] width 1411 height 719
